Goal: Navigation & Orientation: Find specific page/section

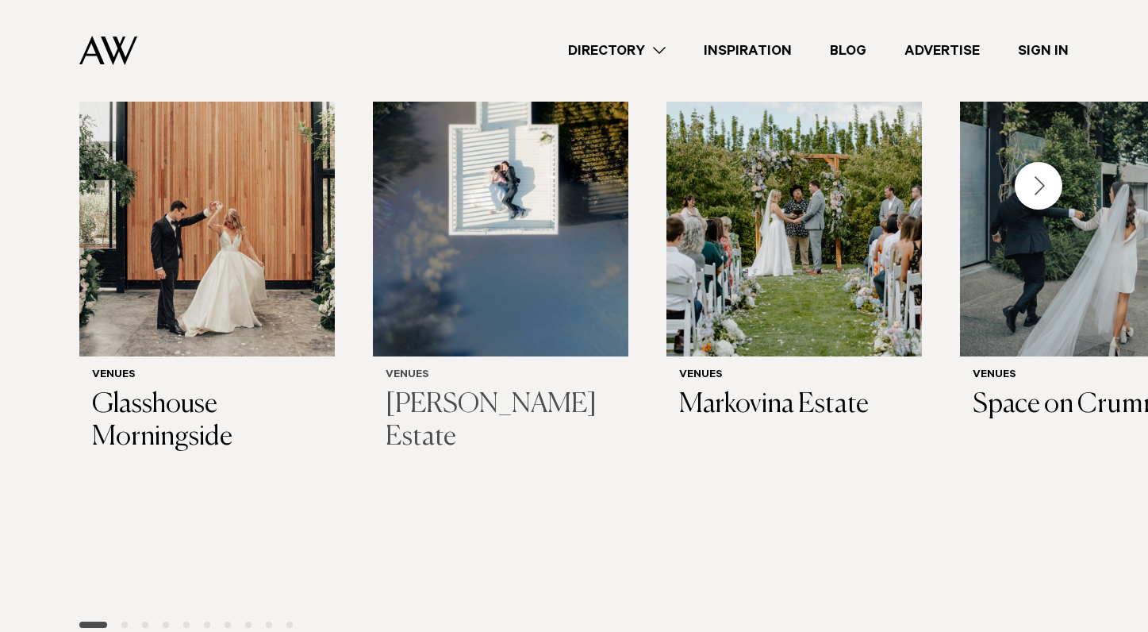
scroll to position [543, 0]
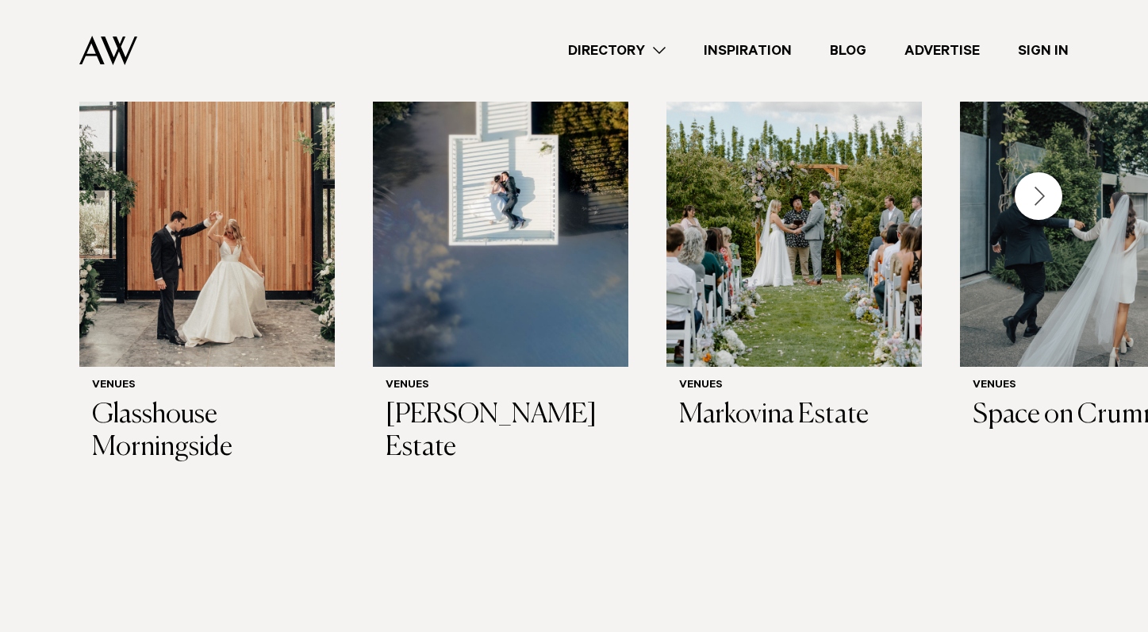
click at [1042, 195] on div "Next slide" at bounding box center [1039, 196] width 48 height 48
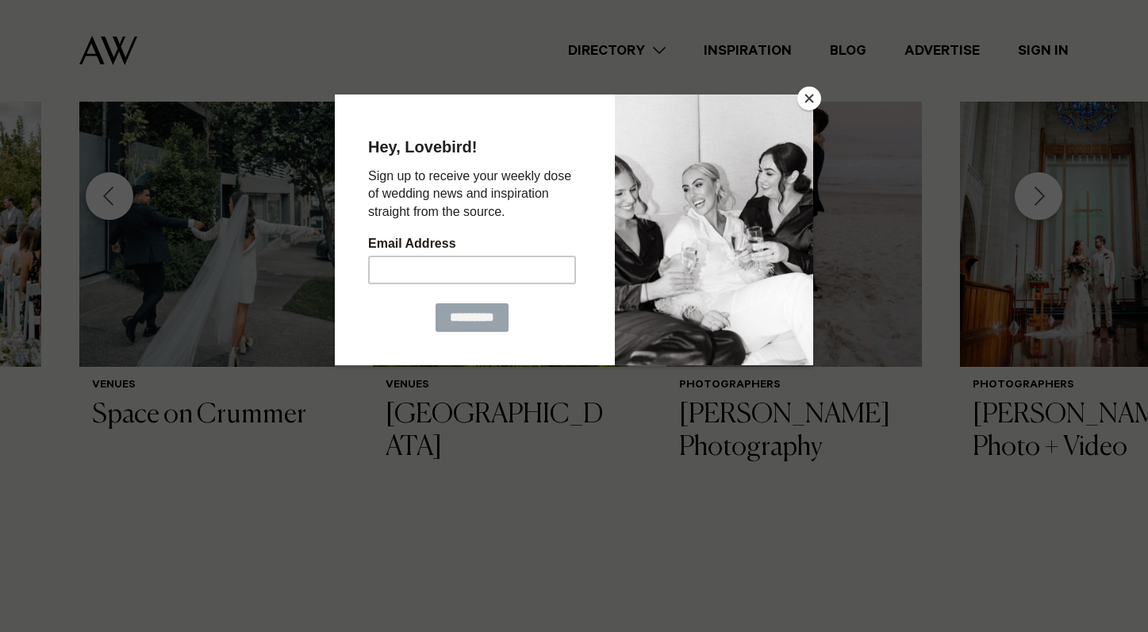
click at [799, 94] on button "Close" at bounding box center [809, 98] width 24 height 24
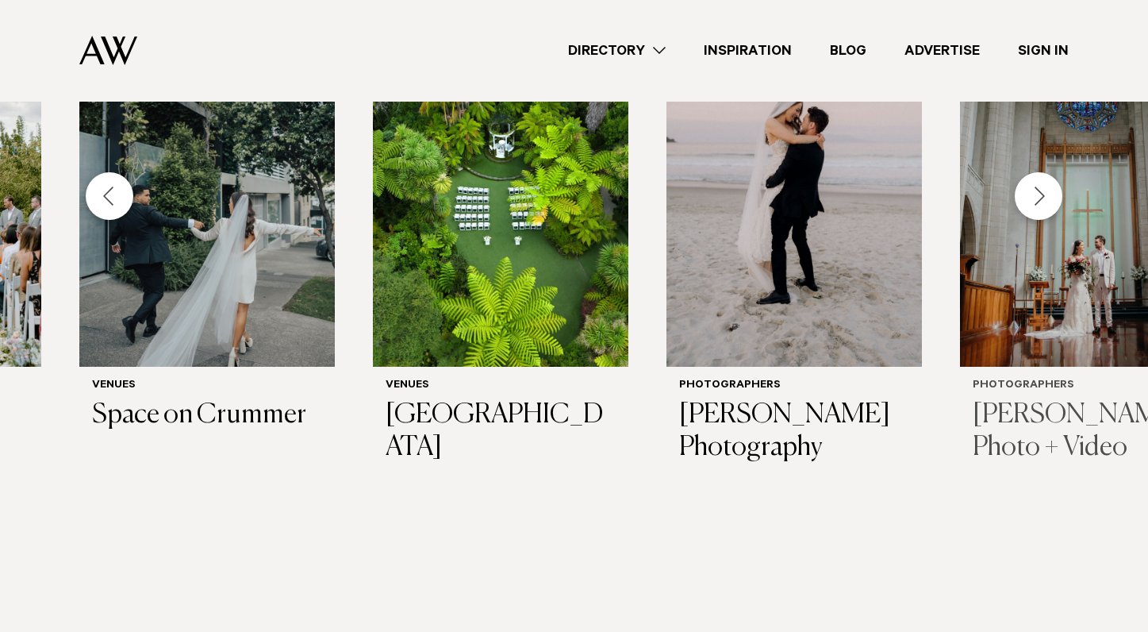
click at [1037, 221] on img "7 / 29" at bounding box center [1087, 195] width 255 height 343
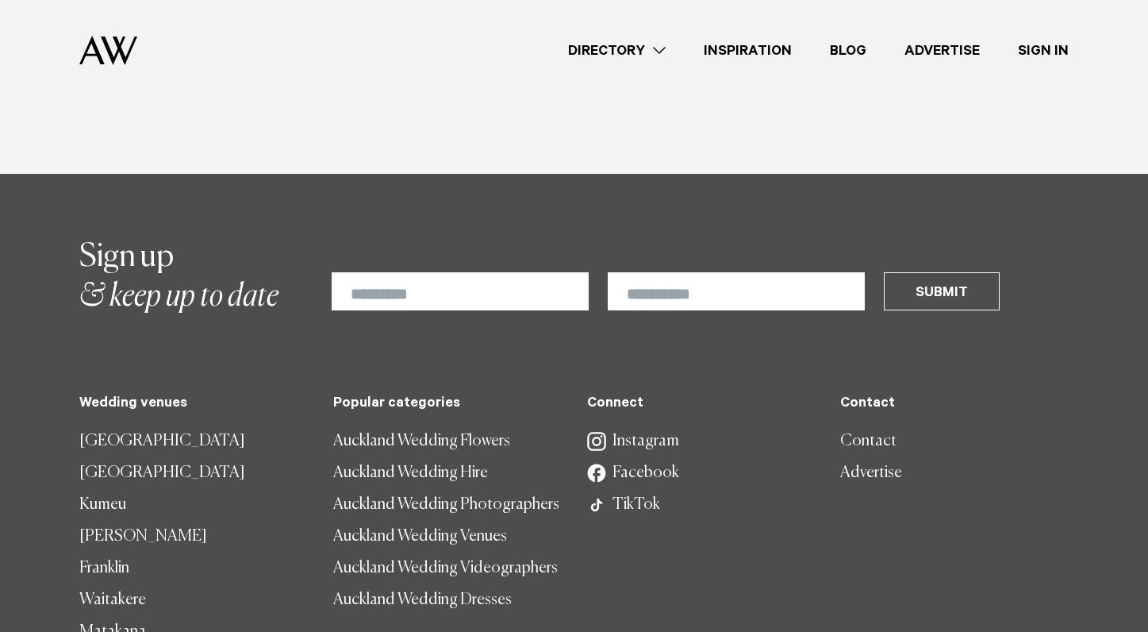
scroll to position [4581, 0]
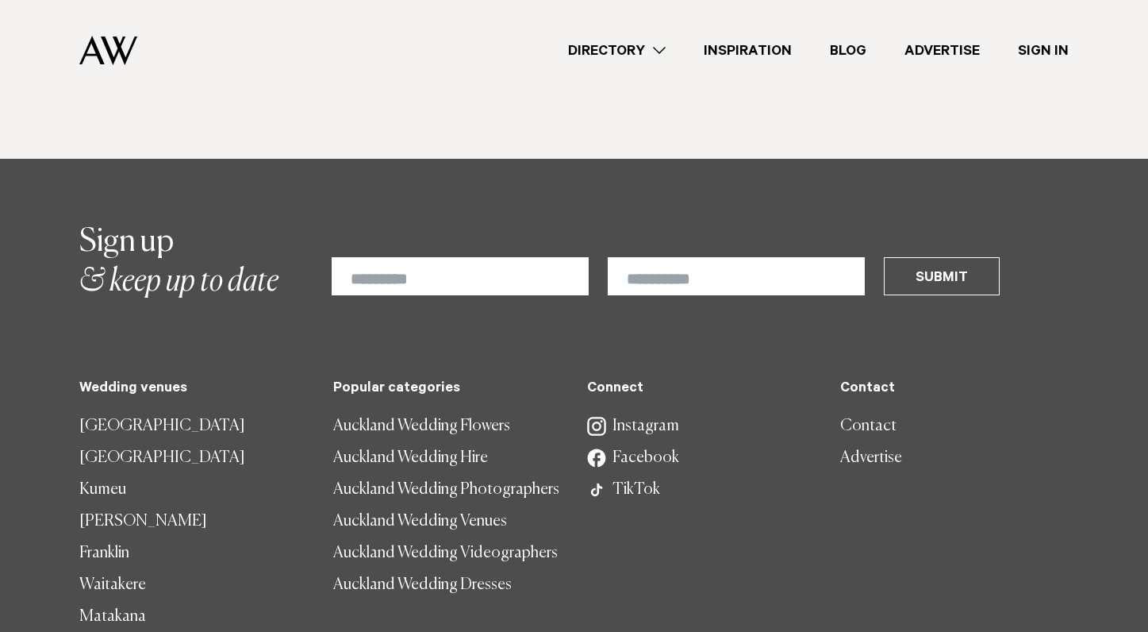
click at [144, 410] on link "[GEOGRAPHIC_DATA]" at bounding box center [193, 426] width 228 height 32
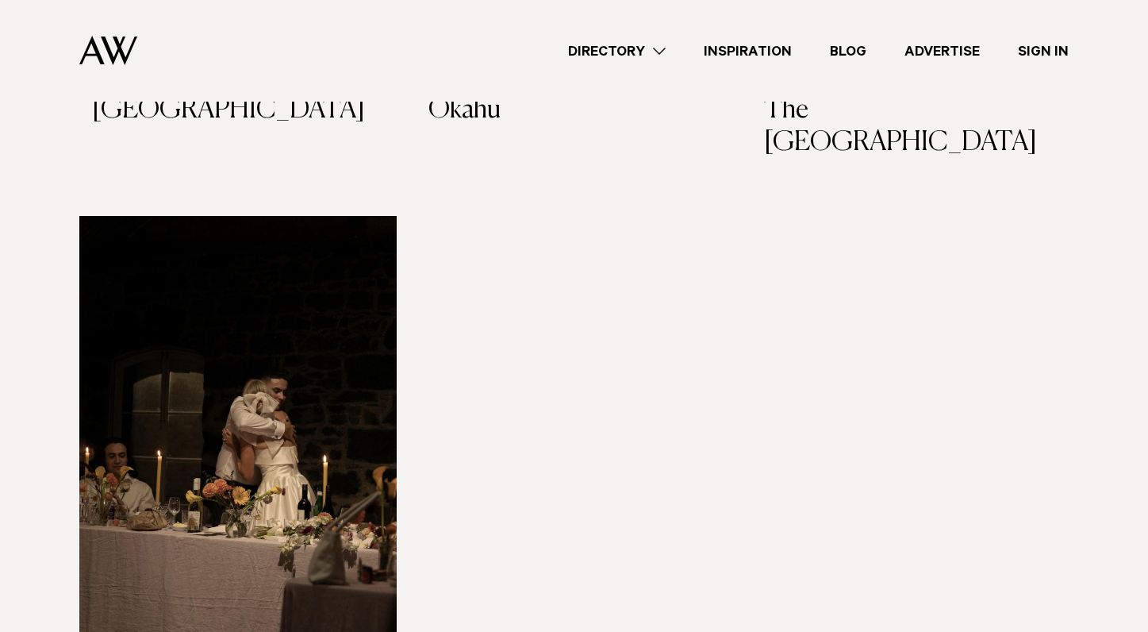
scroll to position [3871, 0]
